Goal: Task Accomplishment & Management: Manage account settings

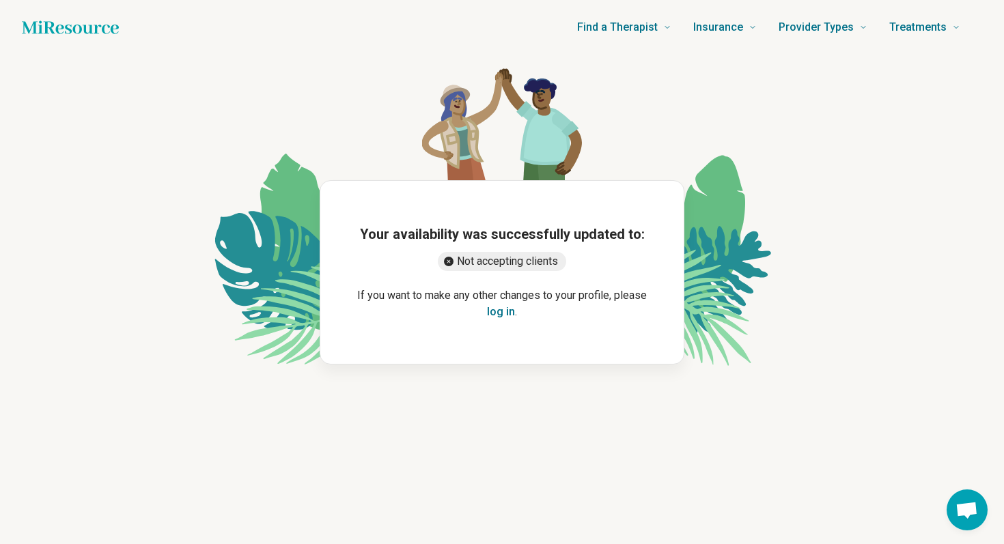
click at [501, 314] on button "log in" at bounding box center [501, 312] width 28 height 16
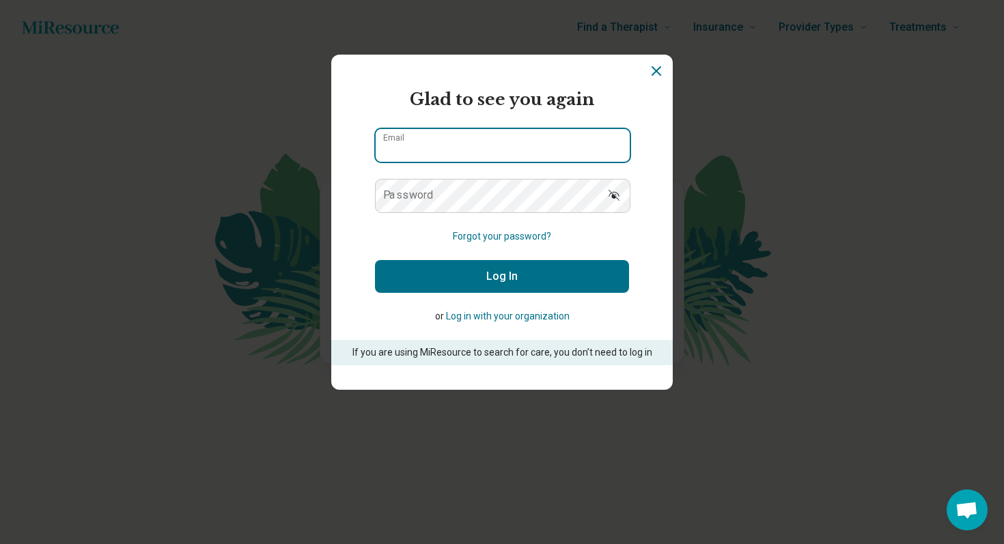
click at [404, 154] on input "Email" at bounding box center [503, 145] width 254 height 33
click at [555, 139] on input "**********" at bounding box center [503, 145] width 254 height 33
type input "**********"
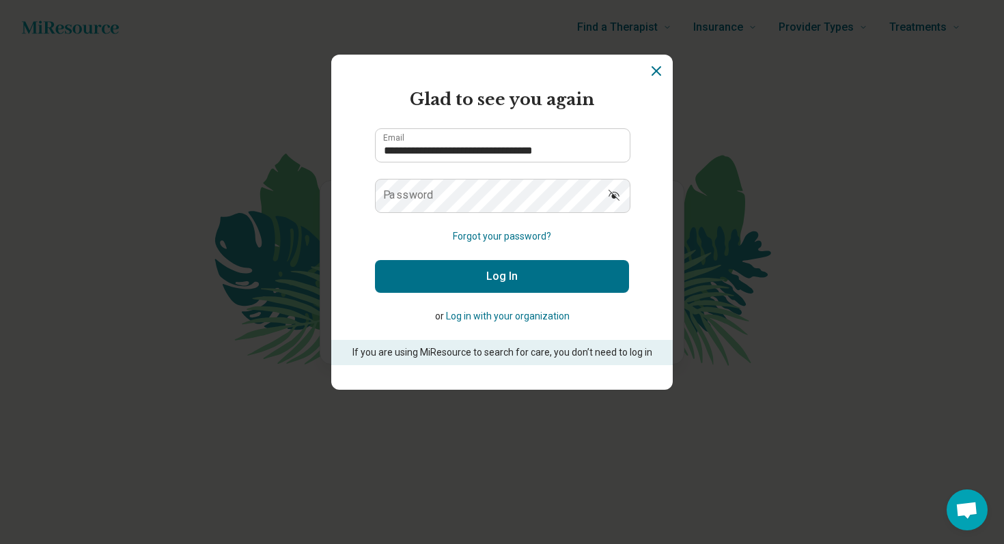
click at [430, 195] on label "Password" at bounding box center [408, 195] width 51 height 11
click at [655, 70] on icon "Dismiss" at bounding box center [656, 71] width 8 height 8
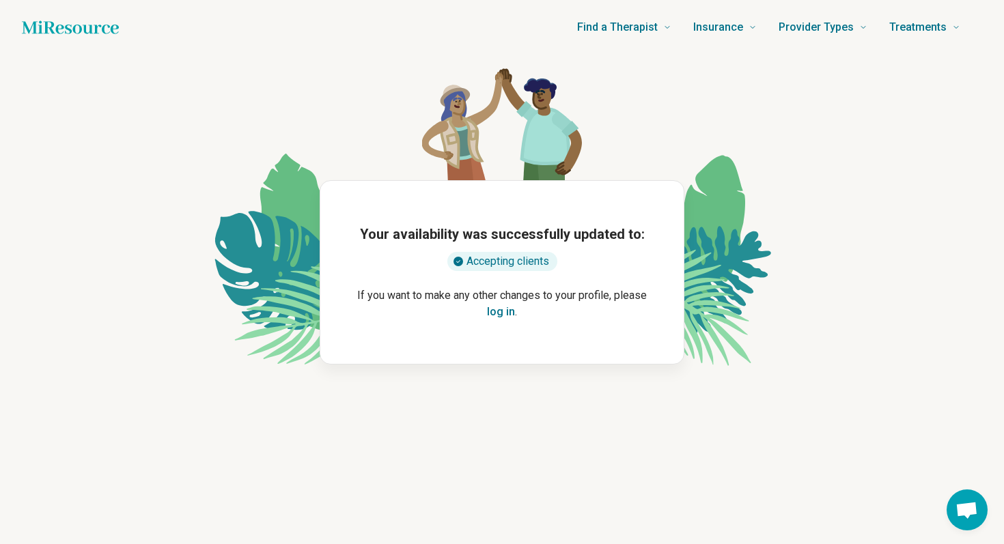
click at [504, 314] on button "log in" at bounding box center [501, 312] width 28 height 16
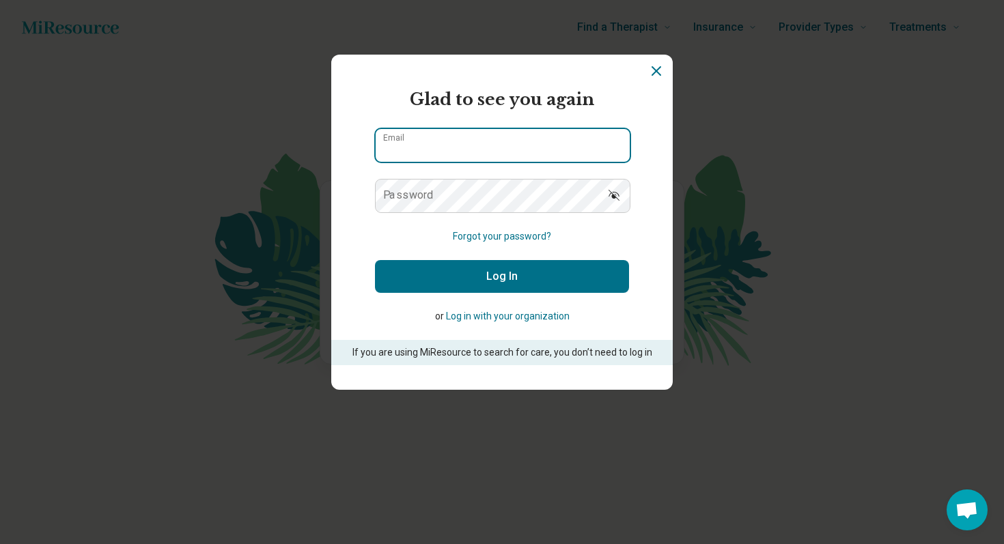
click at [577, 146] on input "Email" at bounding box center [503, 145] width 254 height 33
type input "**********"
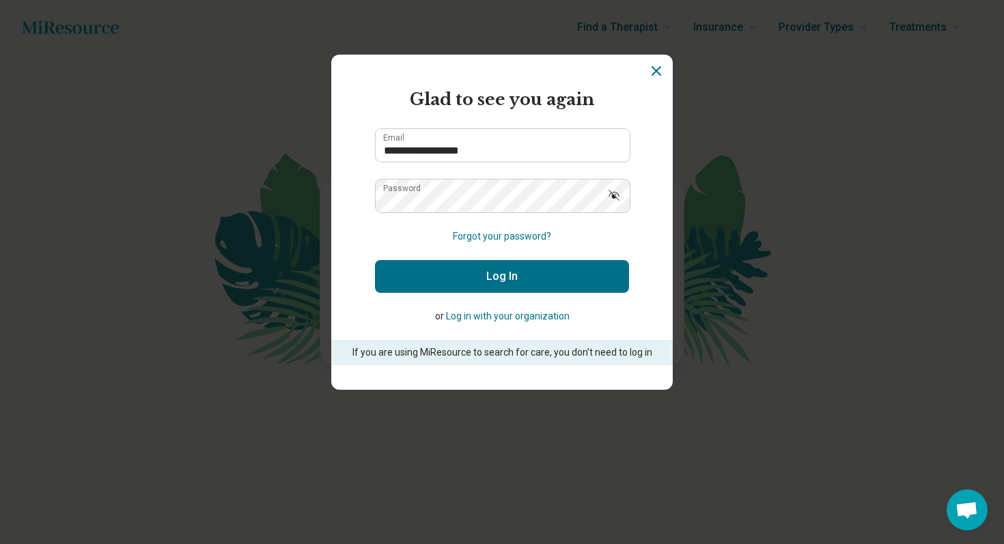
click at [620, 193] on icon "Show password" at bounding box center [614, 196] width 14 height 14
click at [619, 193] on icon "Hide password" at bounding box center [614, 196] width 14 height 14
click at [515, 277] on button "Log In" at bounding box center [502, 276] width 254 height 33
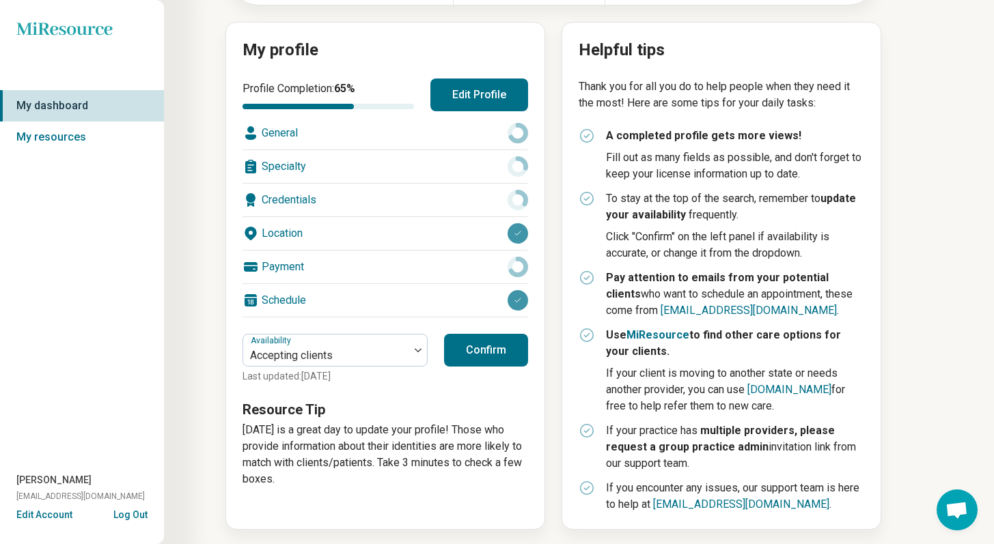
scroll to position [141, 0]
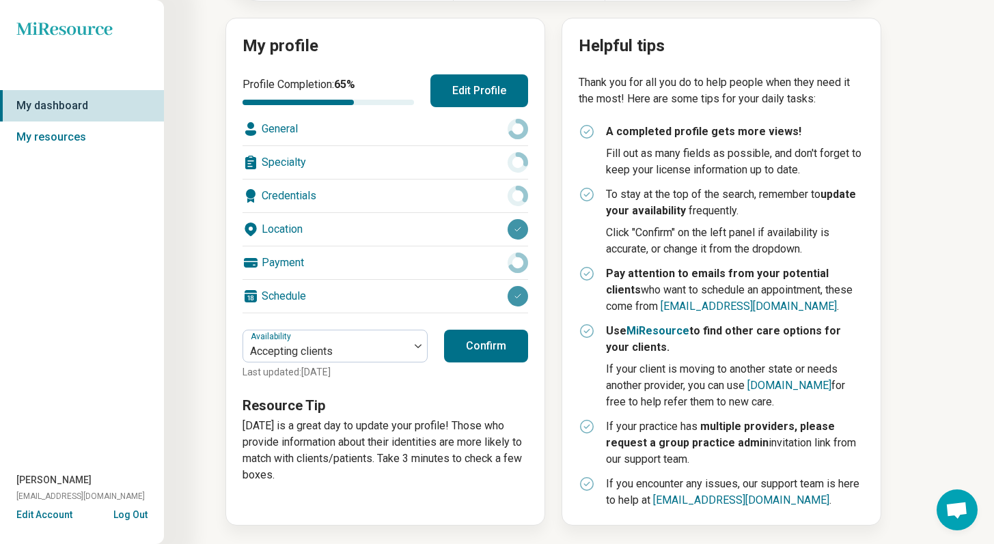
click at [496, 348] on button "Confirm" at bounding box center [486, 346] width 84 height 33
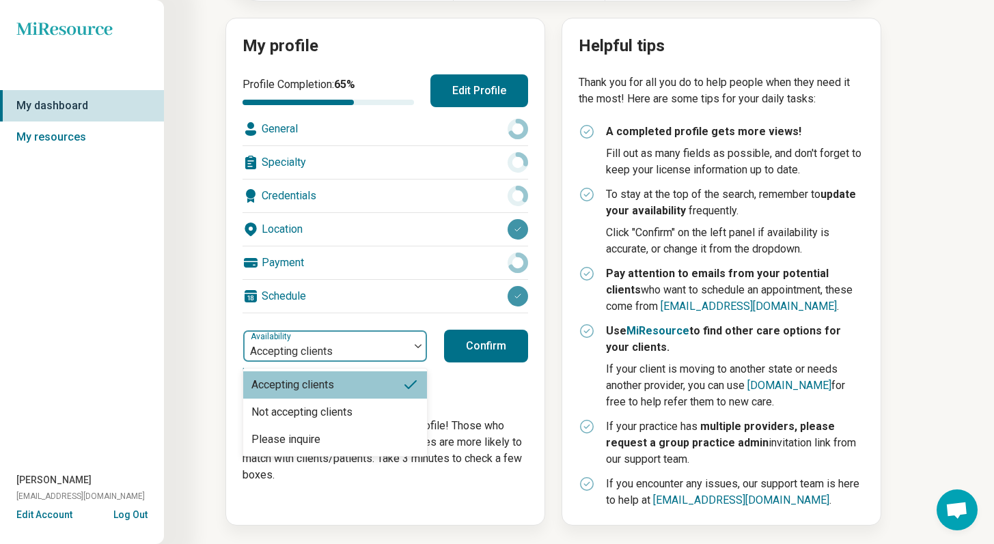
click at [412, 344] on div at bounding box center [418, 346] width 18 height 4
click at [331, 433] on div "Please inquire" at bounding box center [335, 439] width 184 height 27
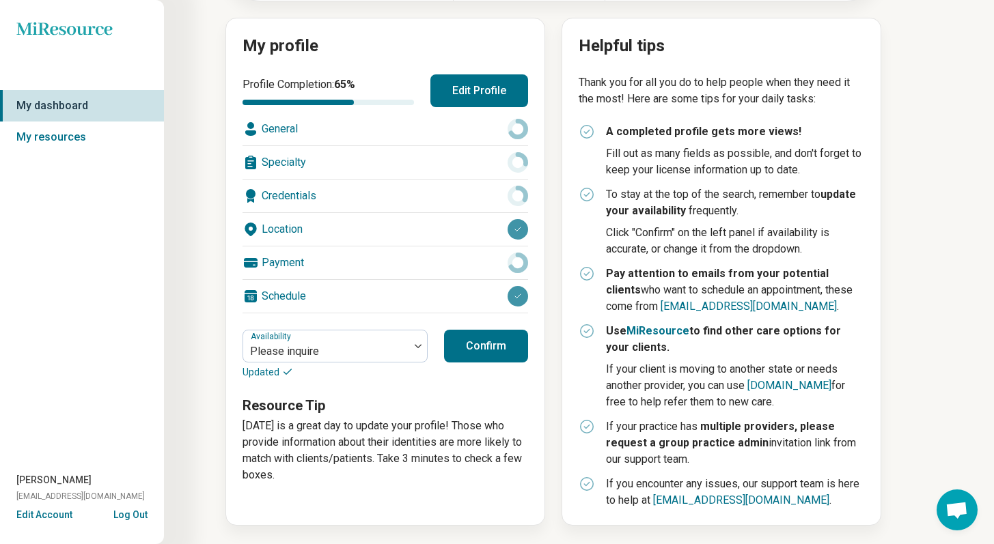
click at [489, 355] on button "Confirm" at bounding box center [486, 346] width 84 height 33
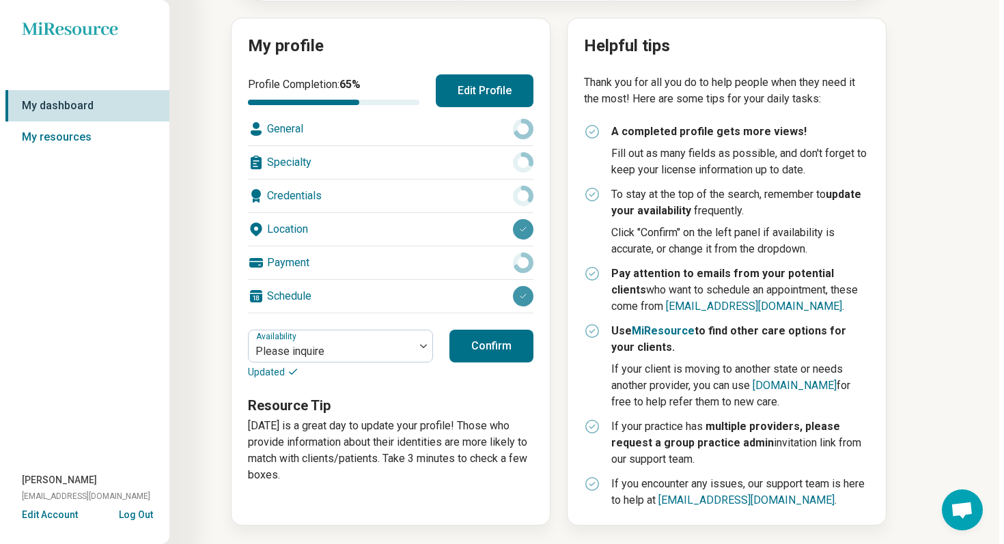
scroll to position [0, 0]
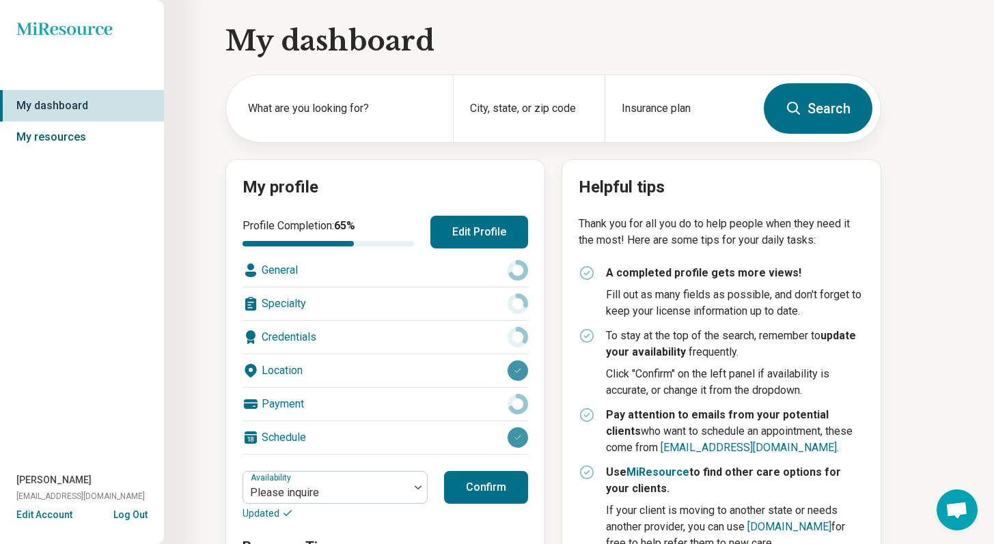
click at [61, 133] on link "My resources" at bounding box center [82, 137] width 164 height 31
